Goal: Navigation & Orientation: Go to known website

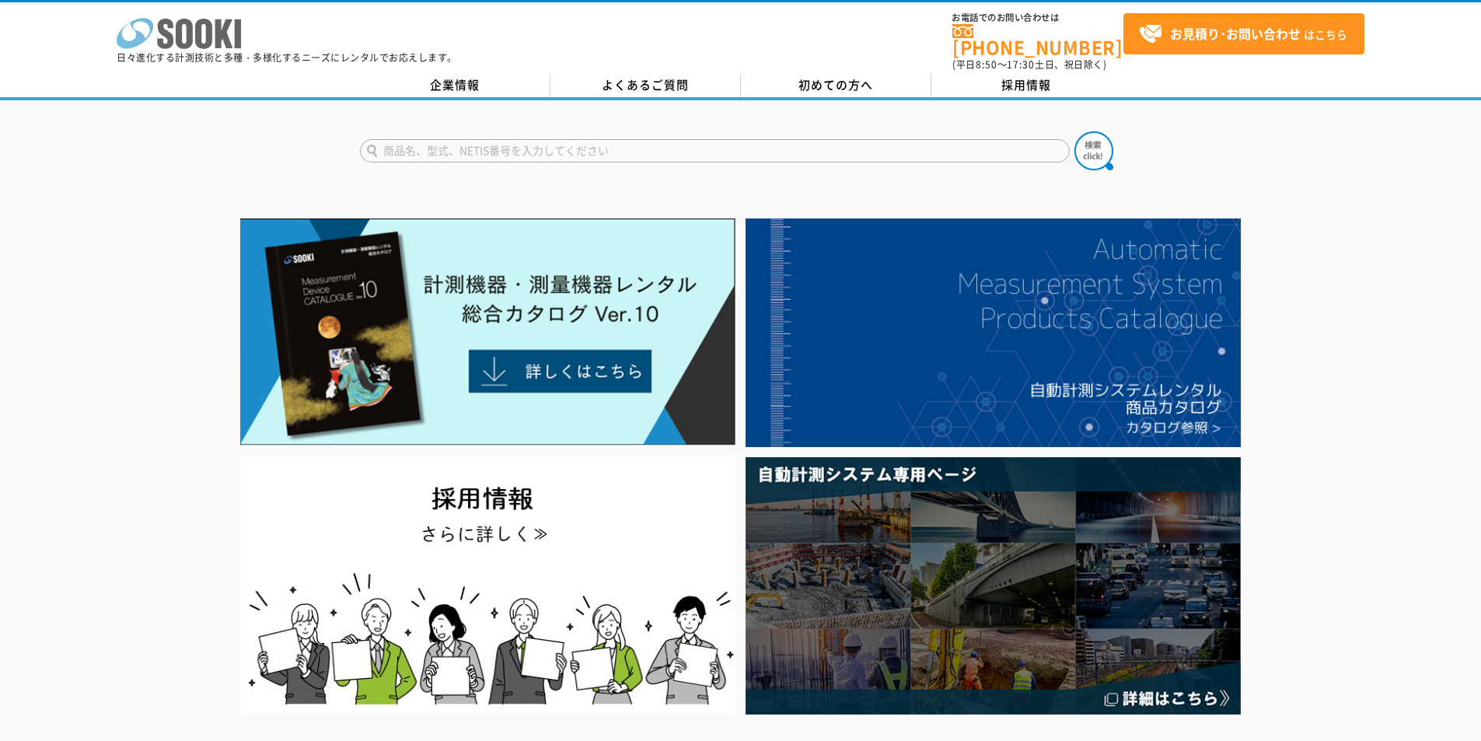
click at [213, 41] on icon "株式会社 ソーキ" at bounding box center [179, 33] width 124 height 31
click at [228, 33] on icon "株式会社 ソーキ" at bounding box center [179, 33] width 124 height 31
